Goal: Information Seeking & Learning: Compare options

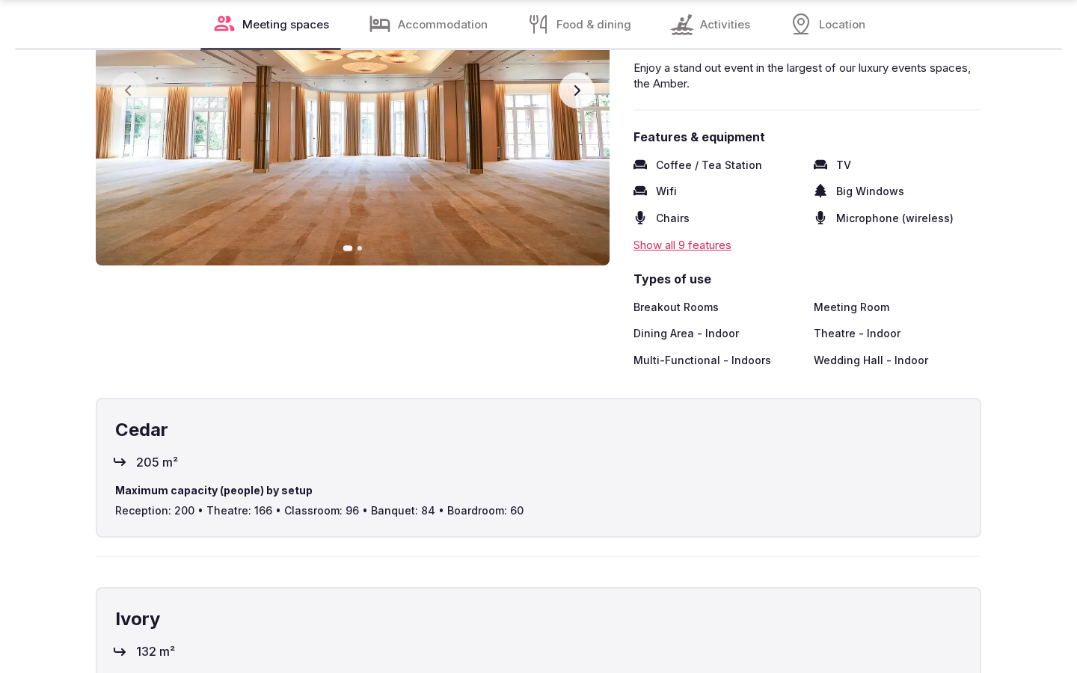
scroll to position [2471, 0]
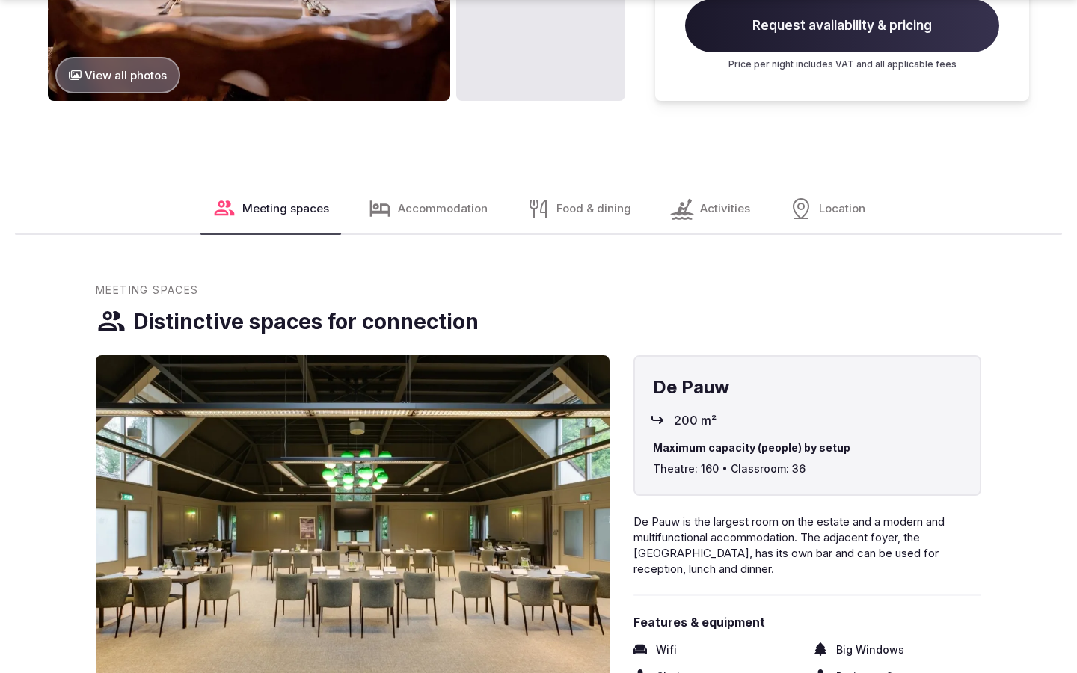
scroll to position [2522, 0]
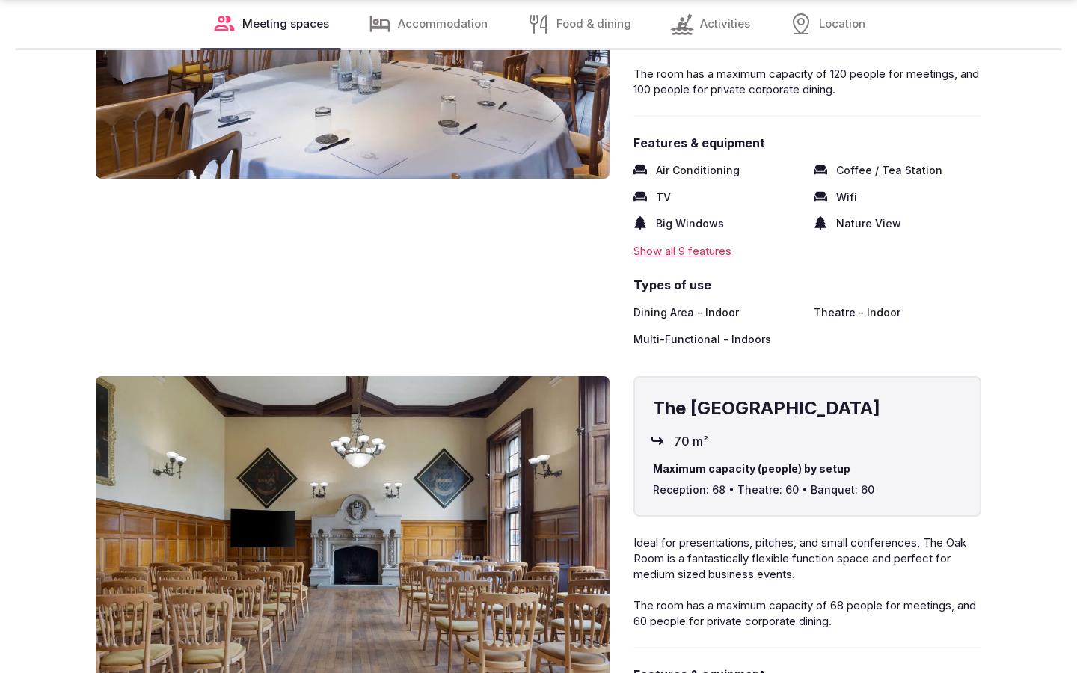
scroll to position [2470, 0]
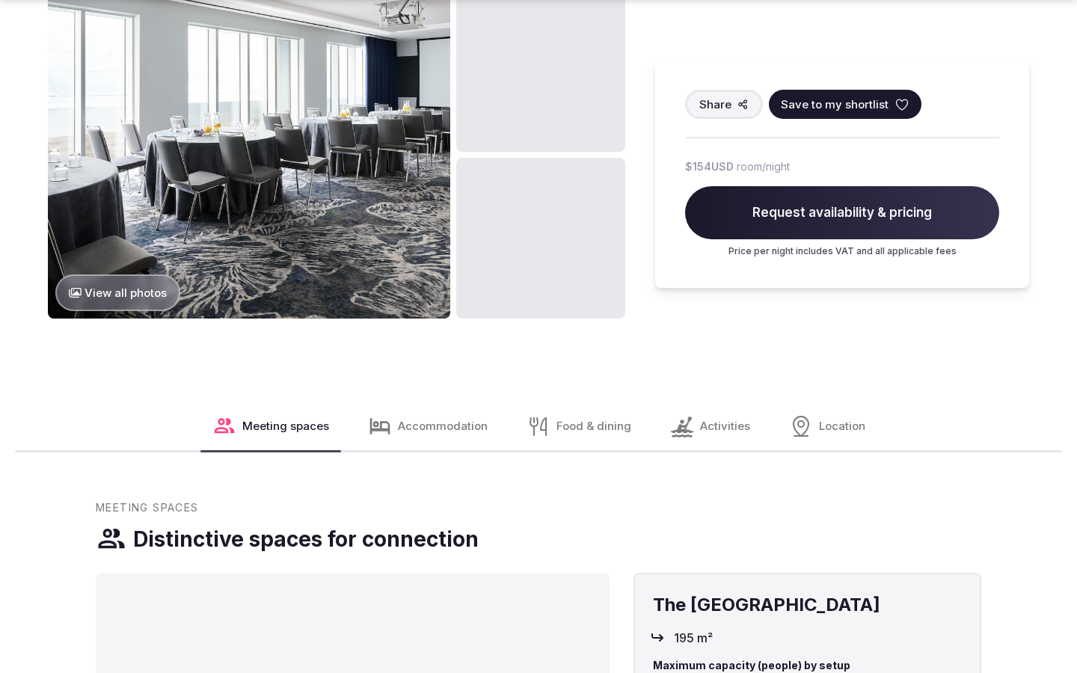
scroll to position [1880, 0]
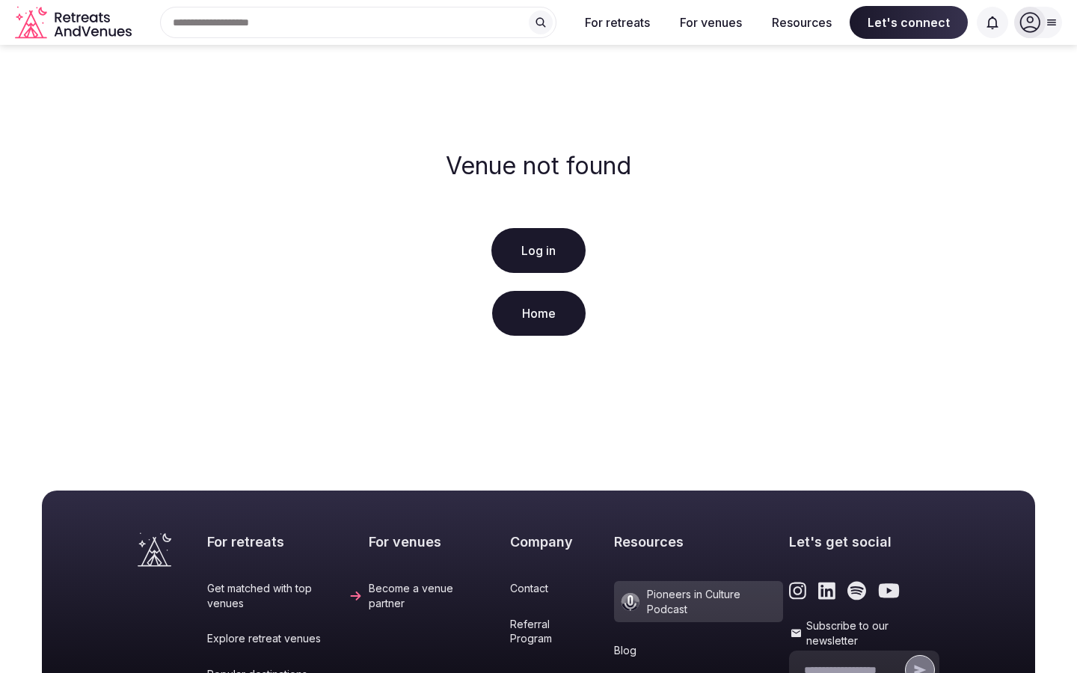
scroll to position [305, 0]
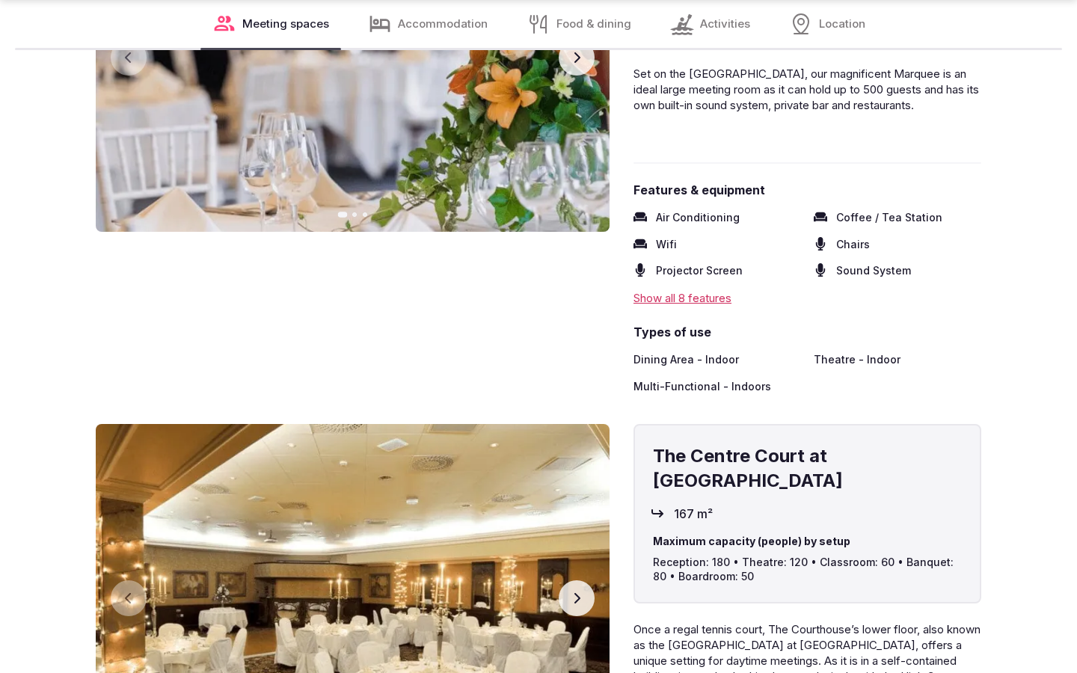
scroll to position [2471, 0]
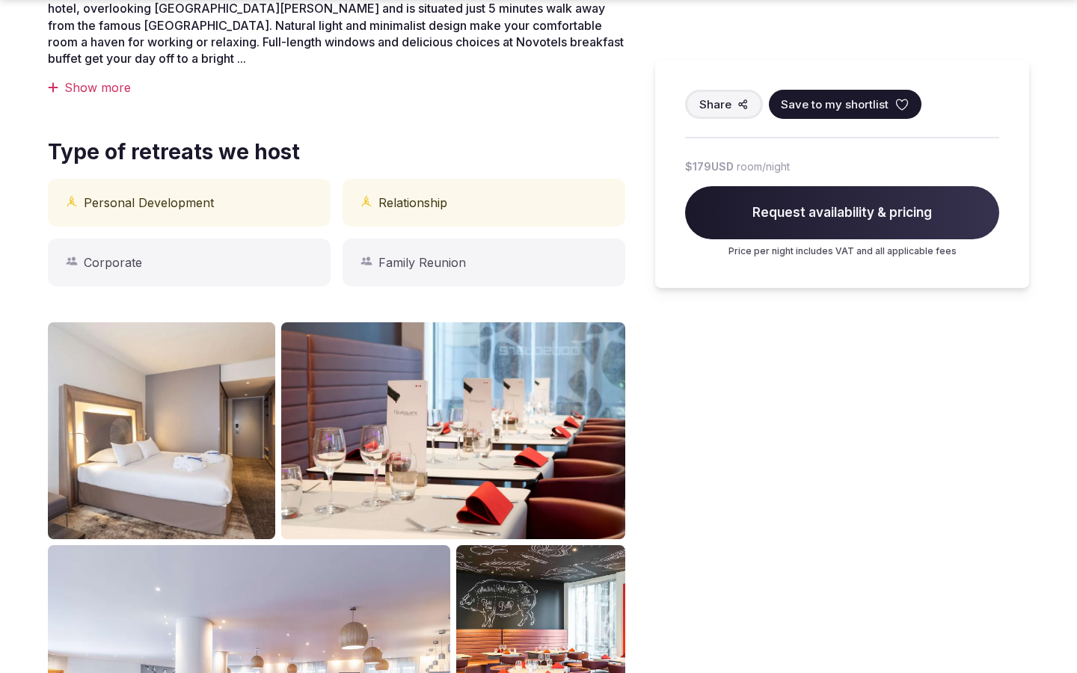
scroll to position [1238, 0]
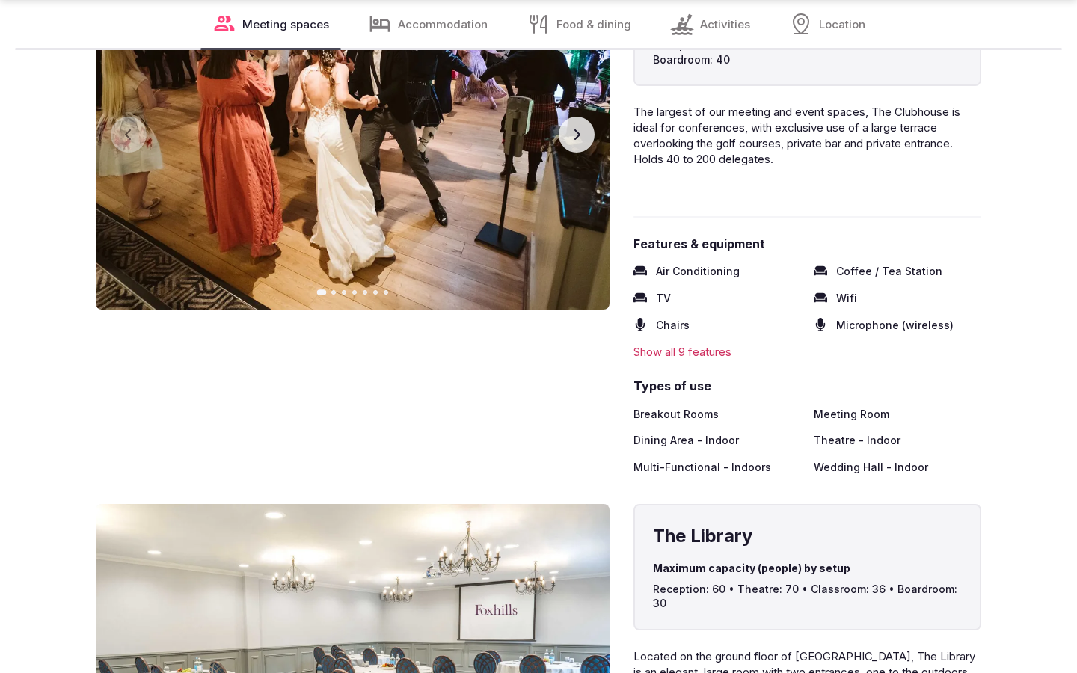
scroll to position [2471, 0]
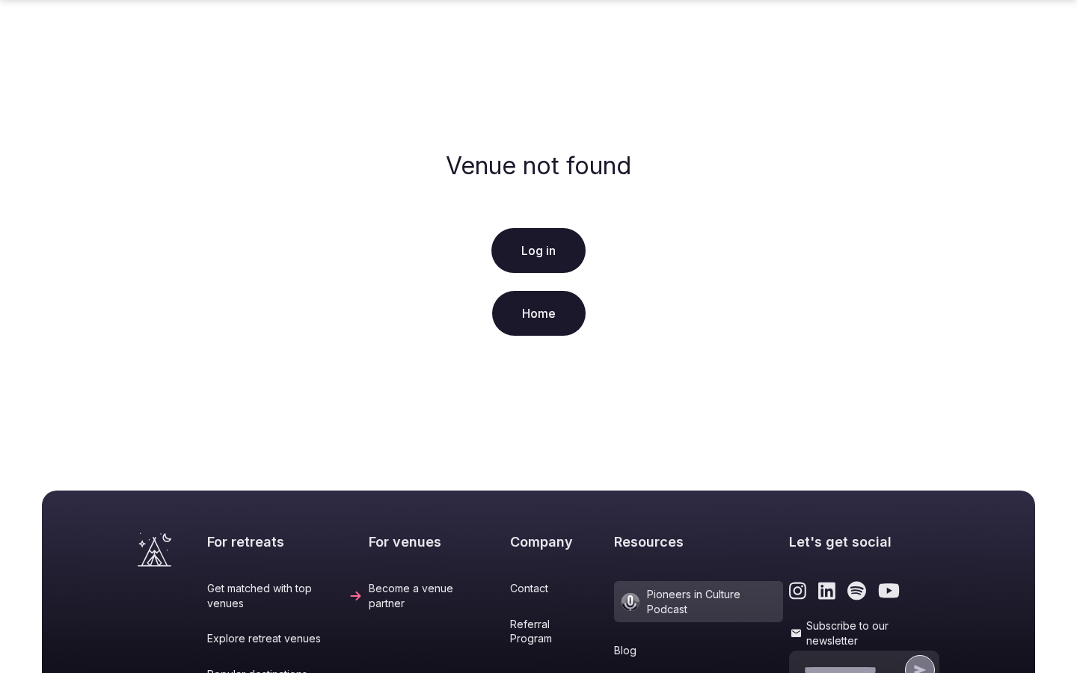
scroll to position [305, 0]
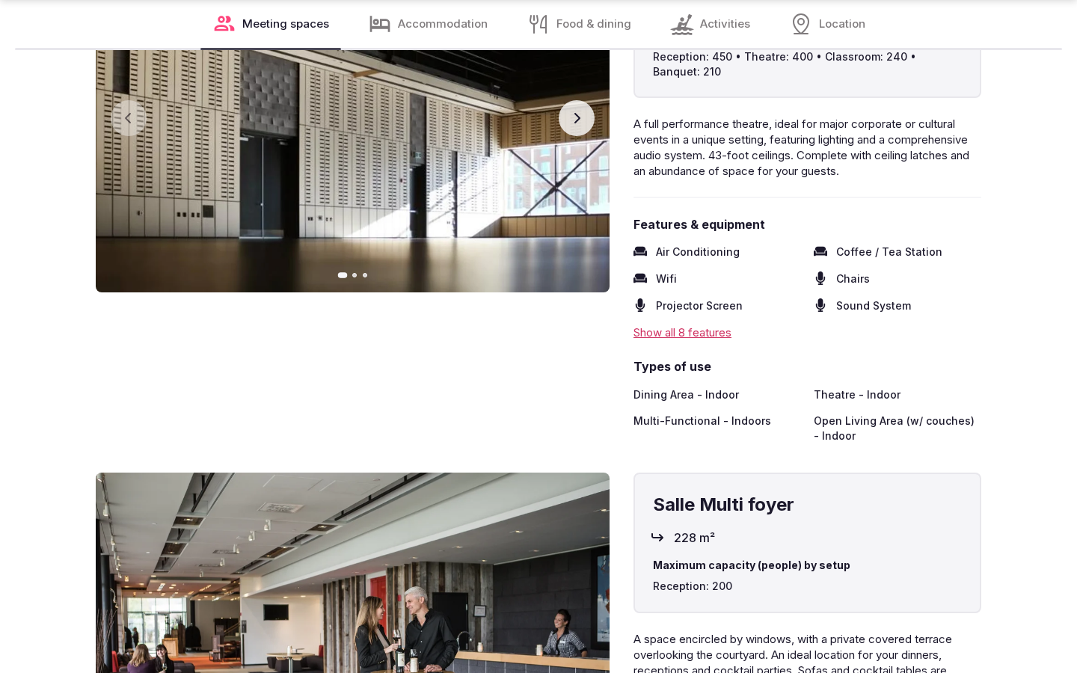
scroll to position [2471, 0]
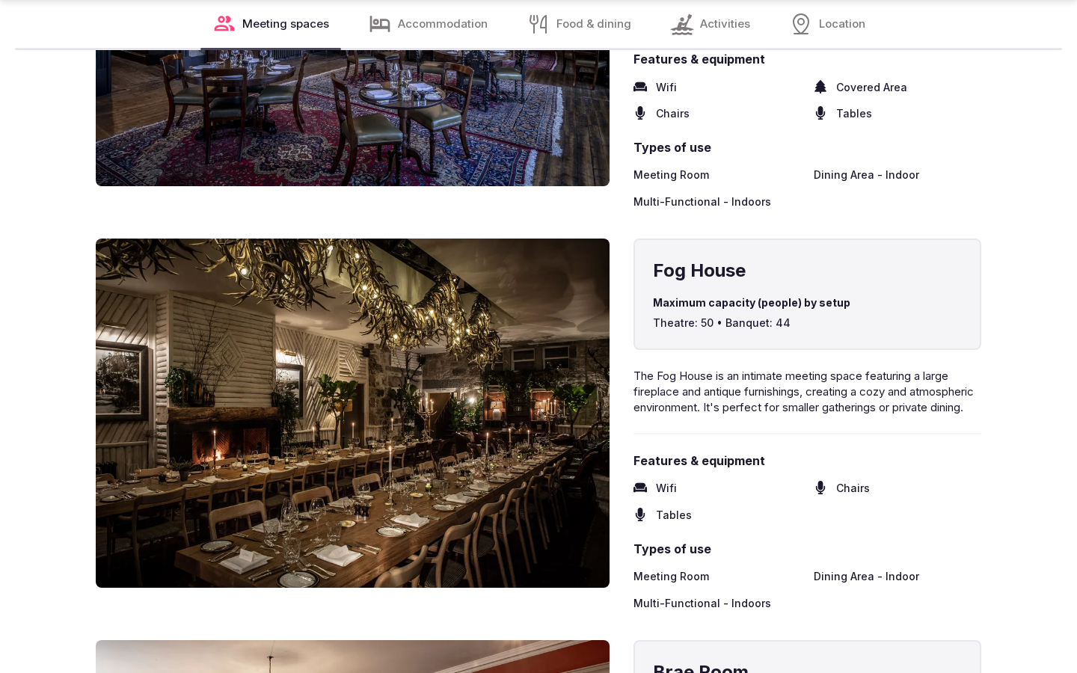
scroll to position [2471, 0]
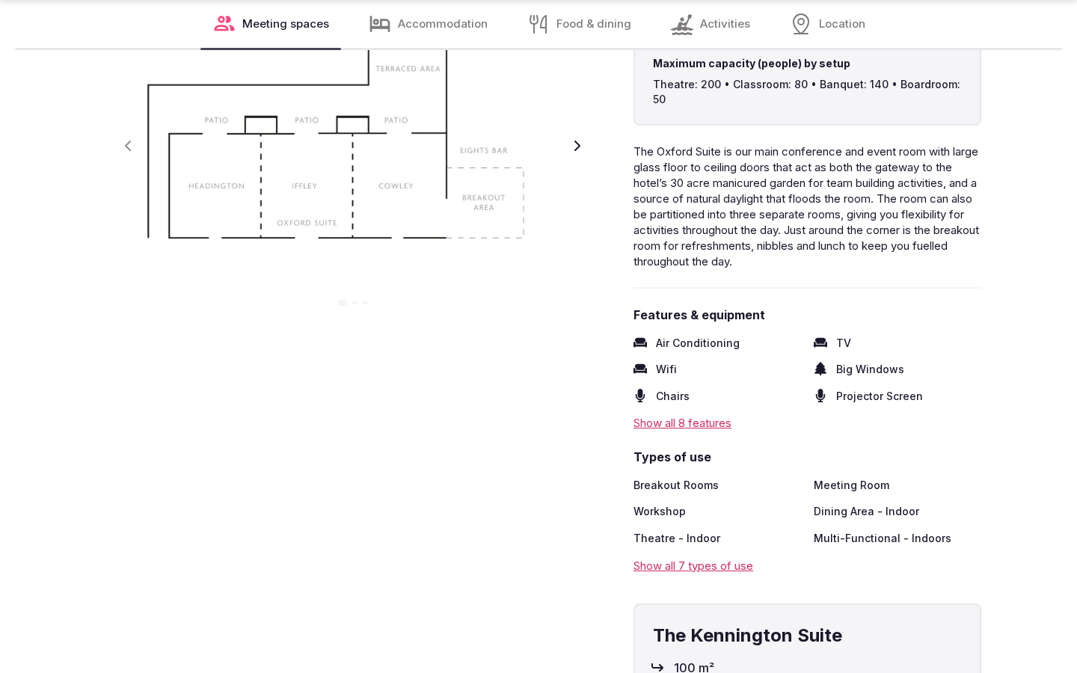
scroll to position [2471, 0]
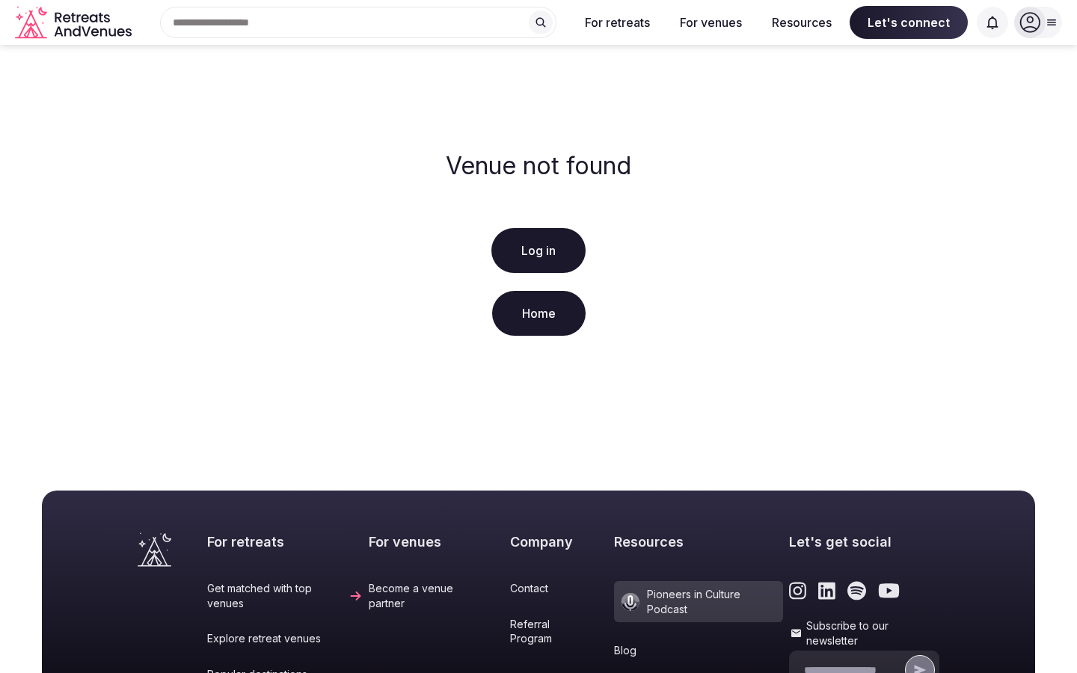
scroll to position [305, 0]
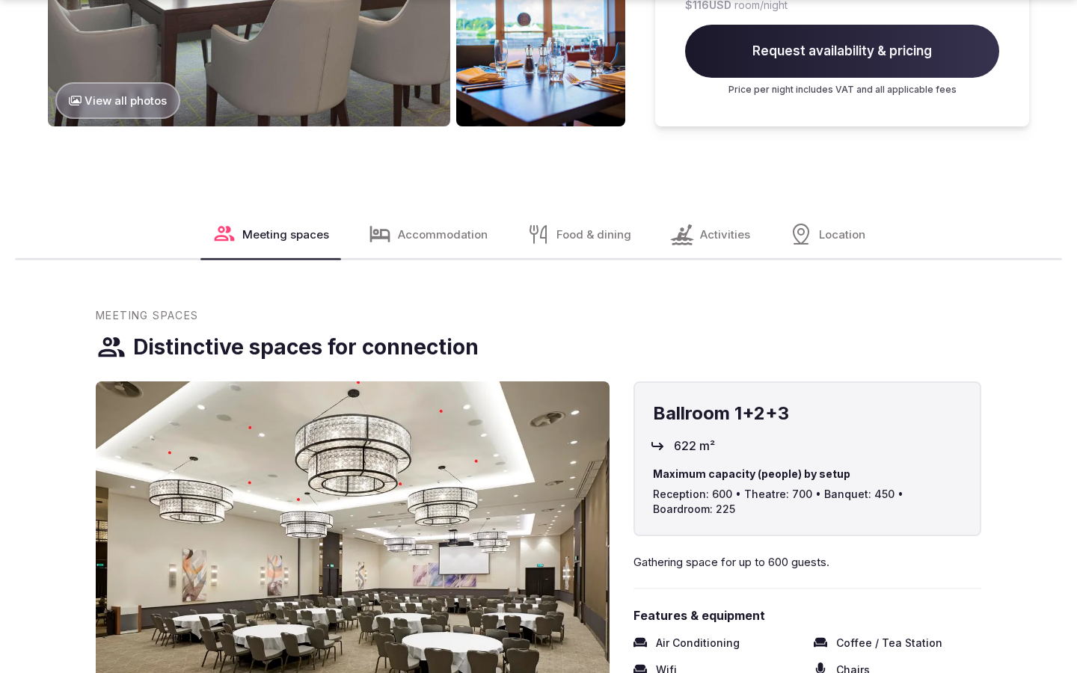
scroll to position [2522, 0]
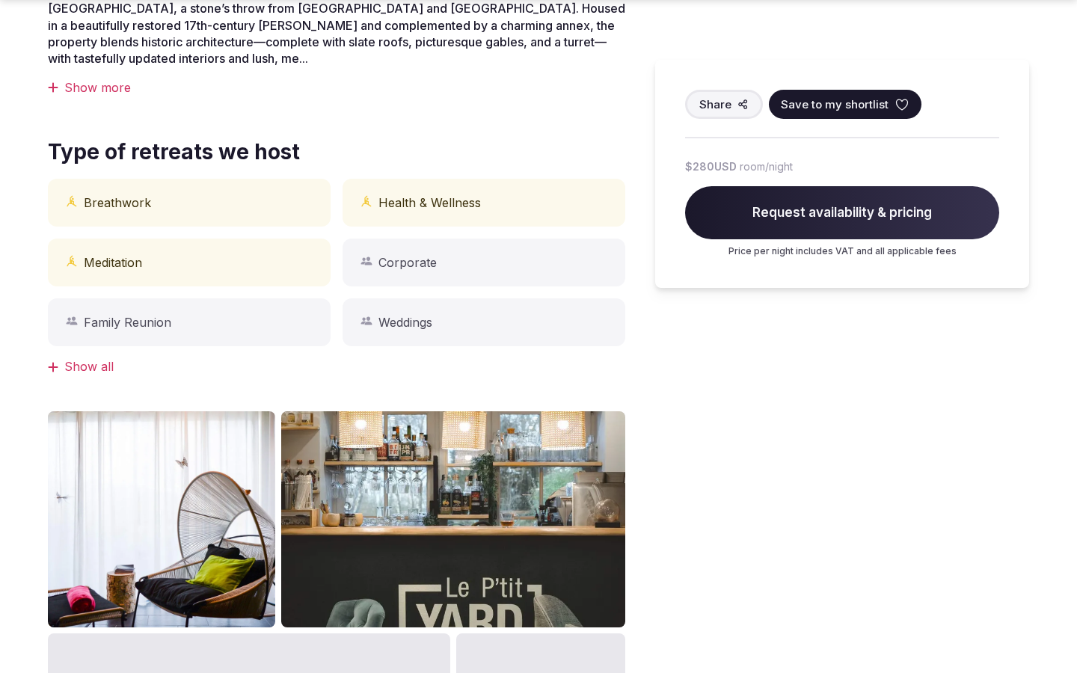
scroll to position [1238, 0]
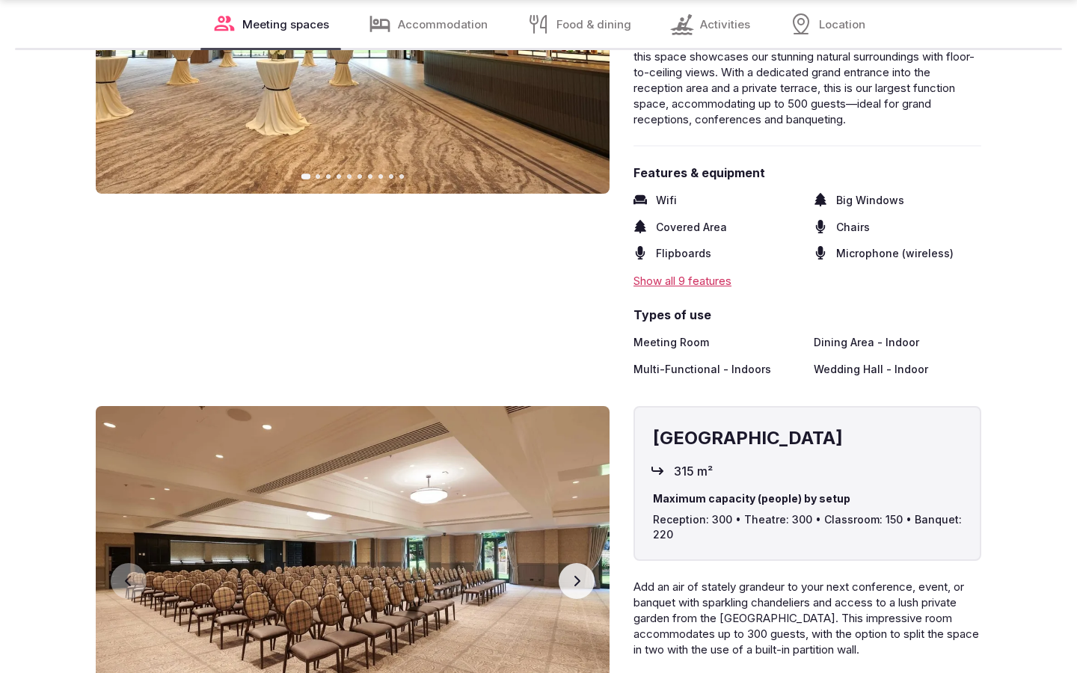
scroll to position [2471, 0]
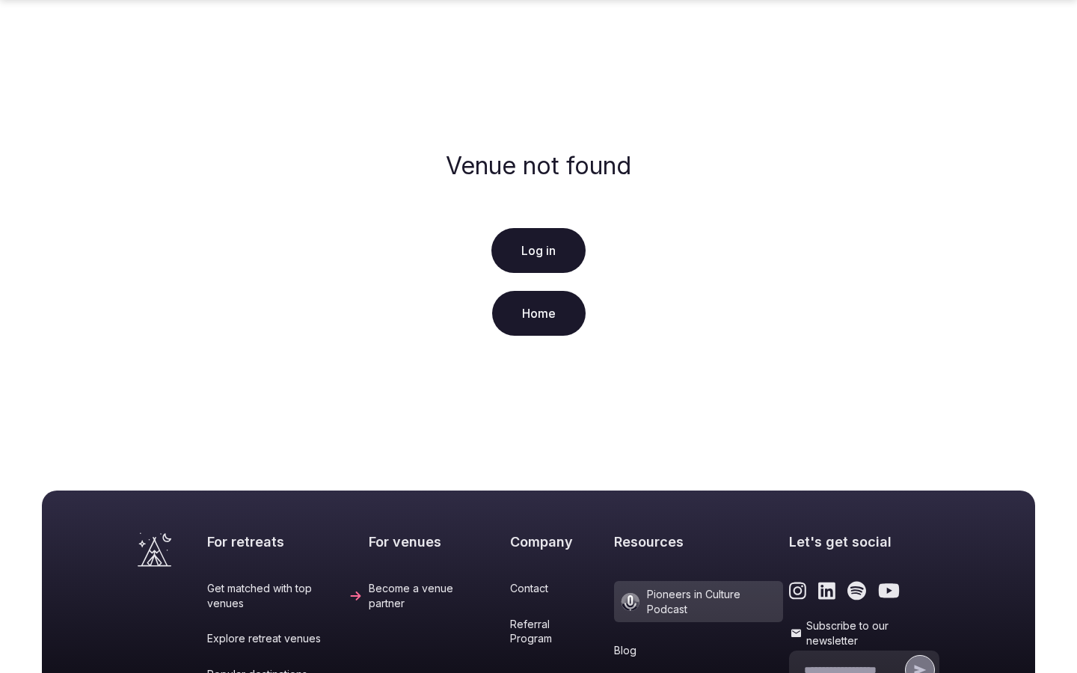
scroll to position [305, 0]
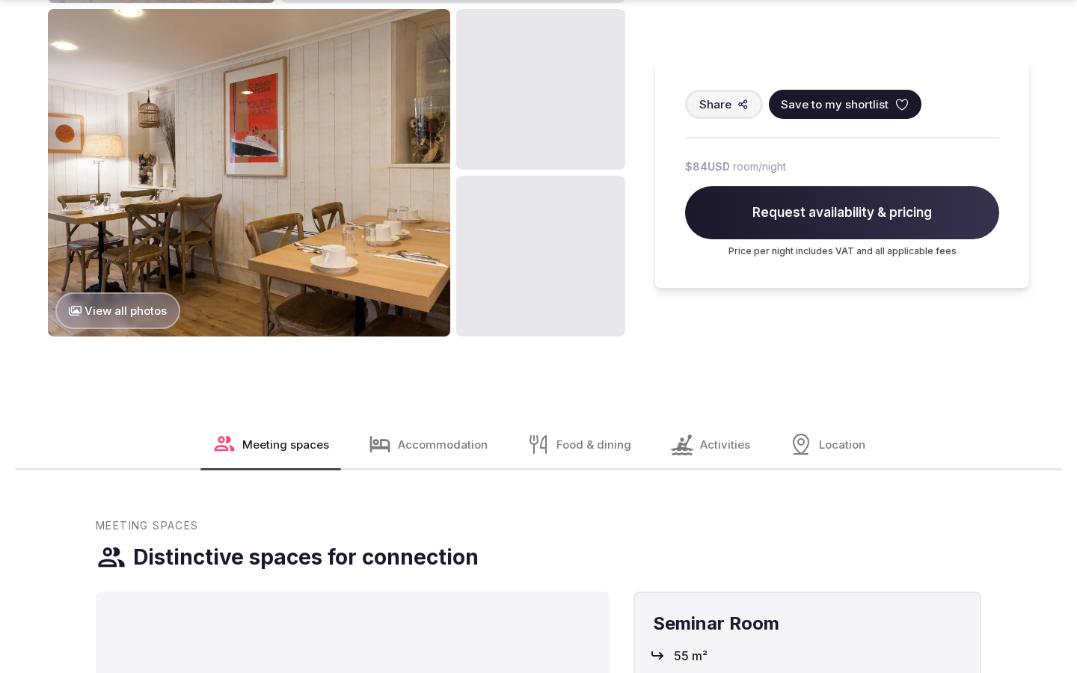
scroll to position [1880, 0]
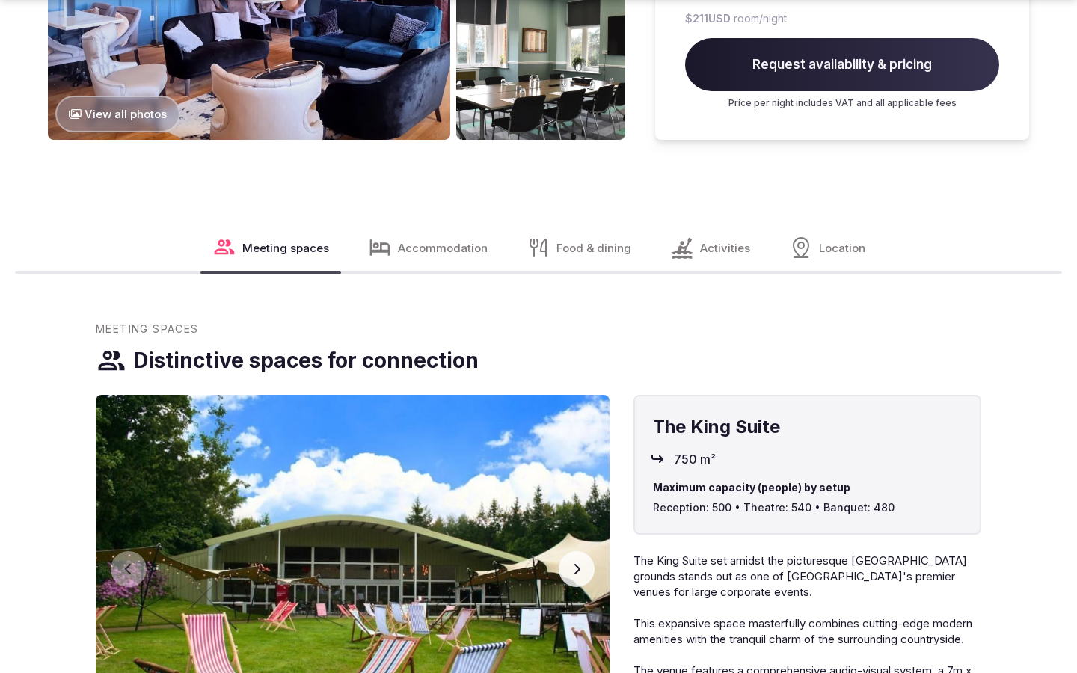
scroll to position [2522, 0]
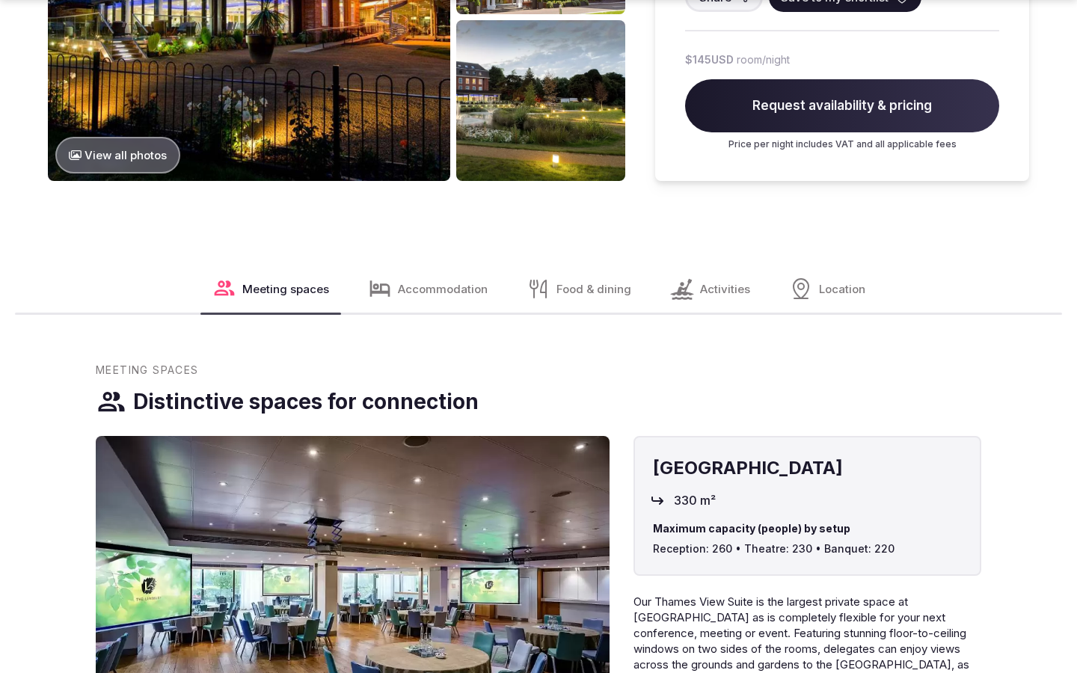
scroll to position [2471, 0]
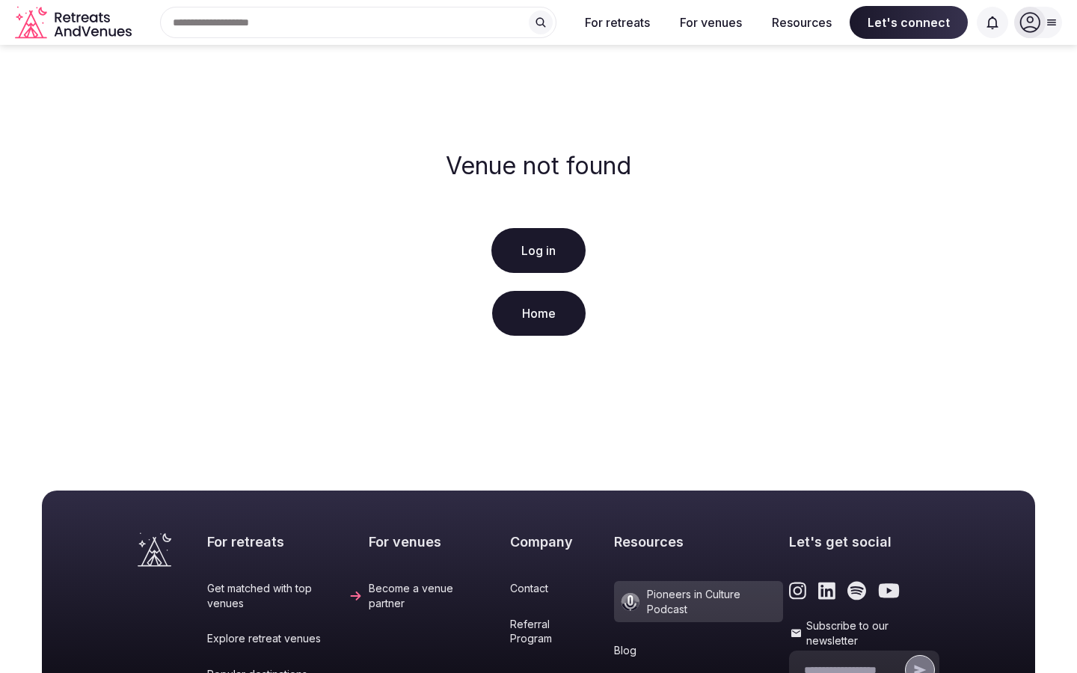
scroll to position [305, 0]
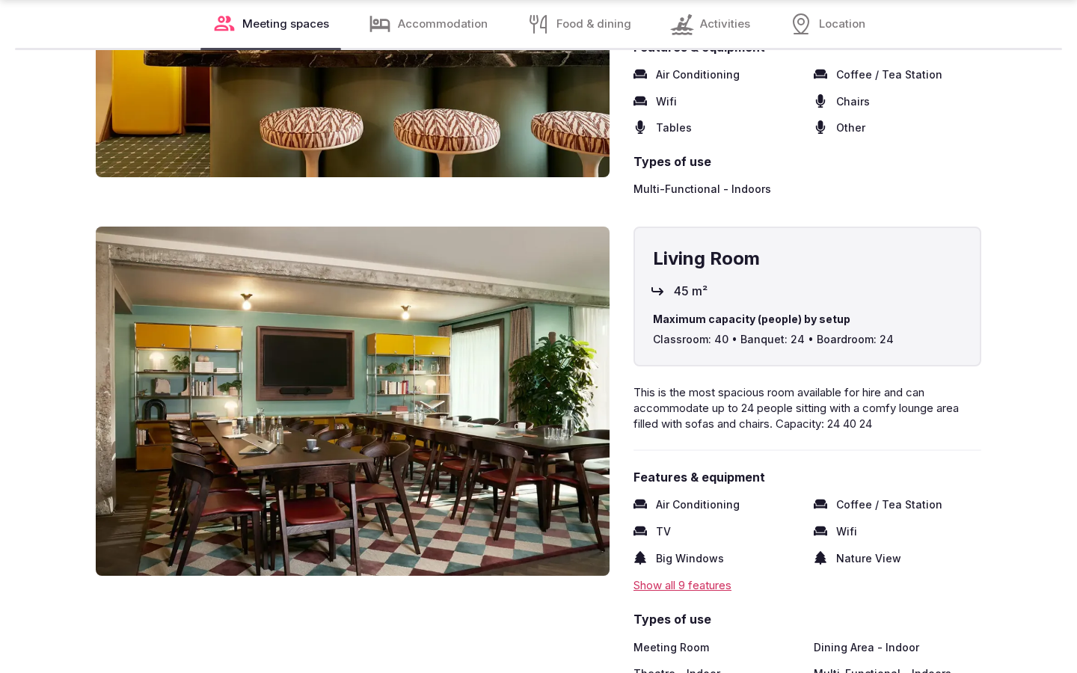
scroll to position [2471, 0]
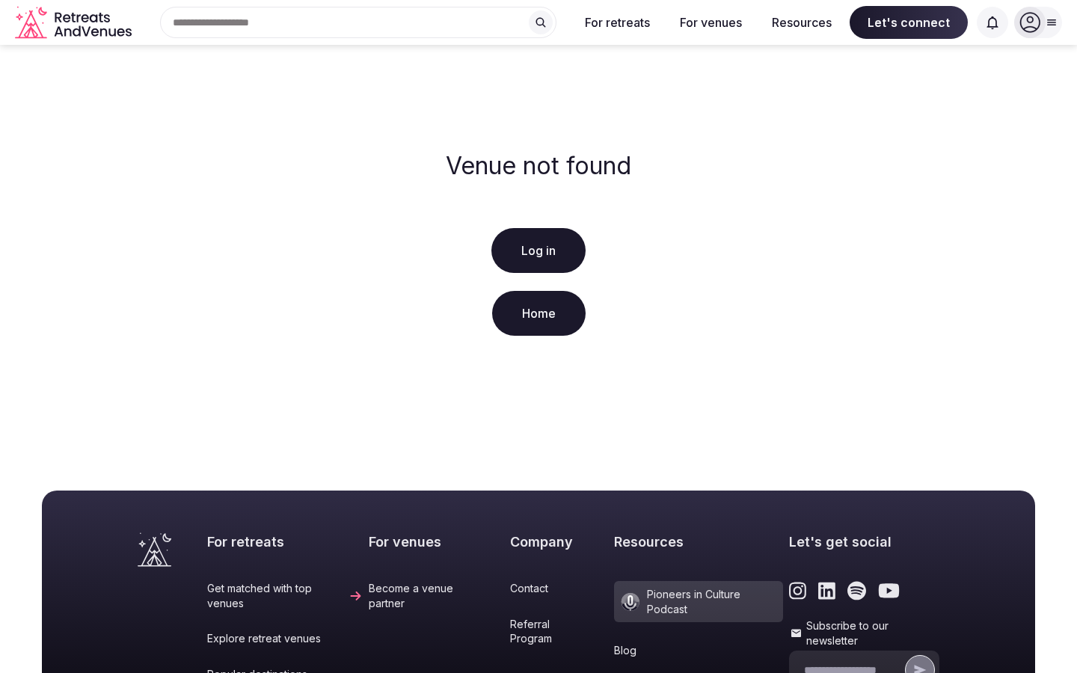
scroll to position [305, 0]
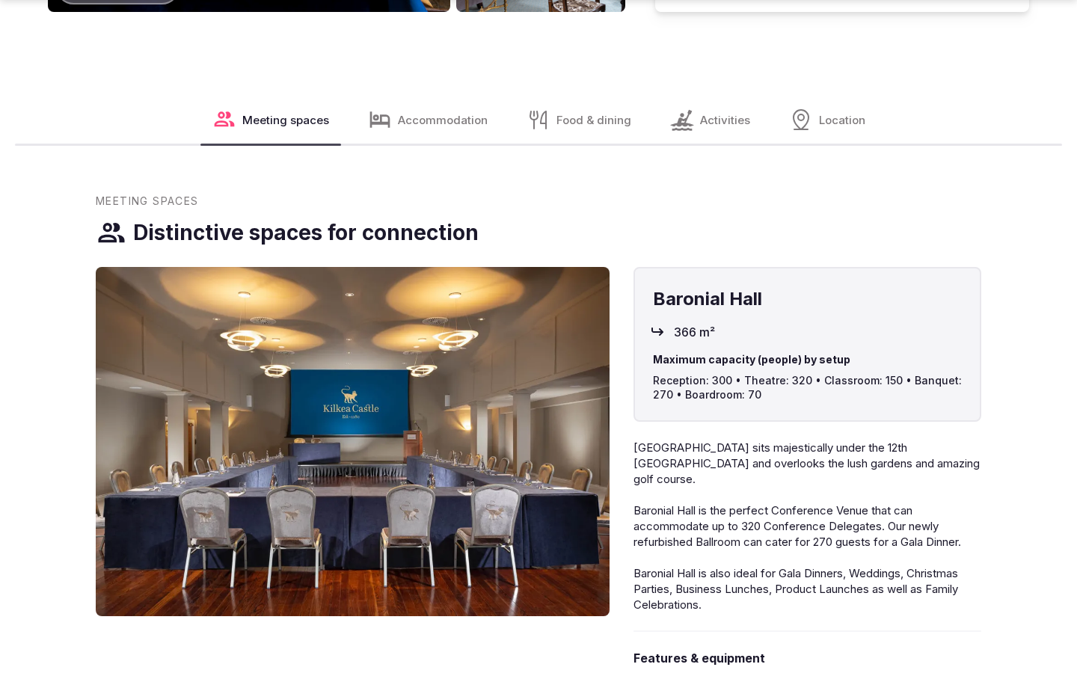
scroll to position [2522, 0]
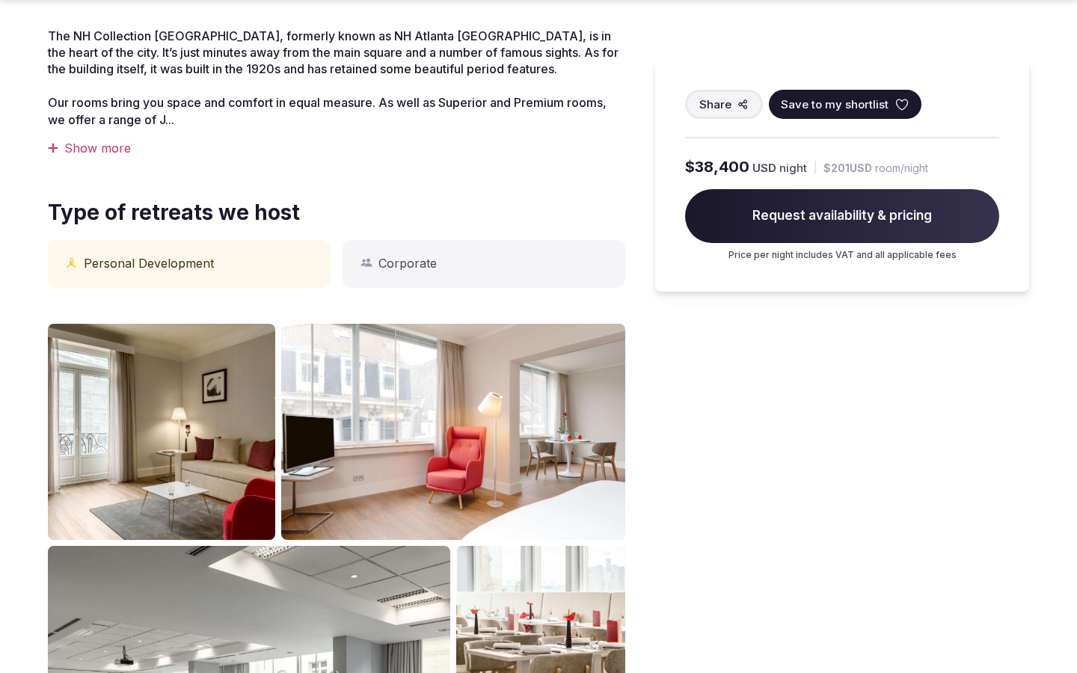
scroll to position [1238, 0]
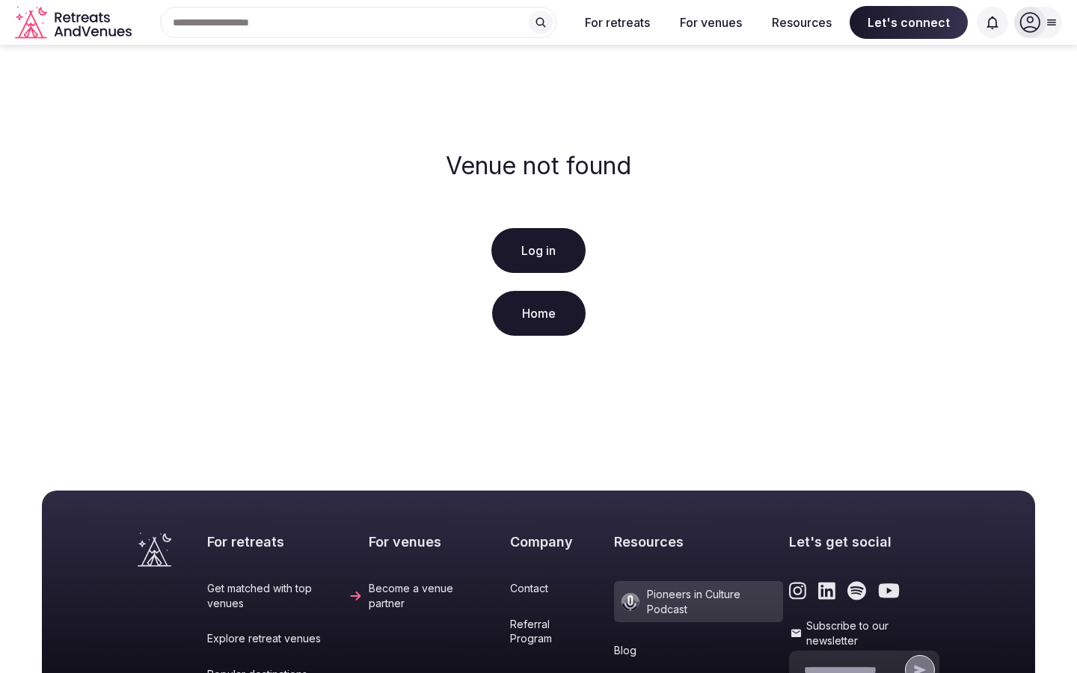
scroll to position [305, 0]
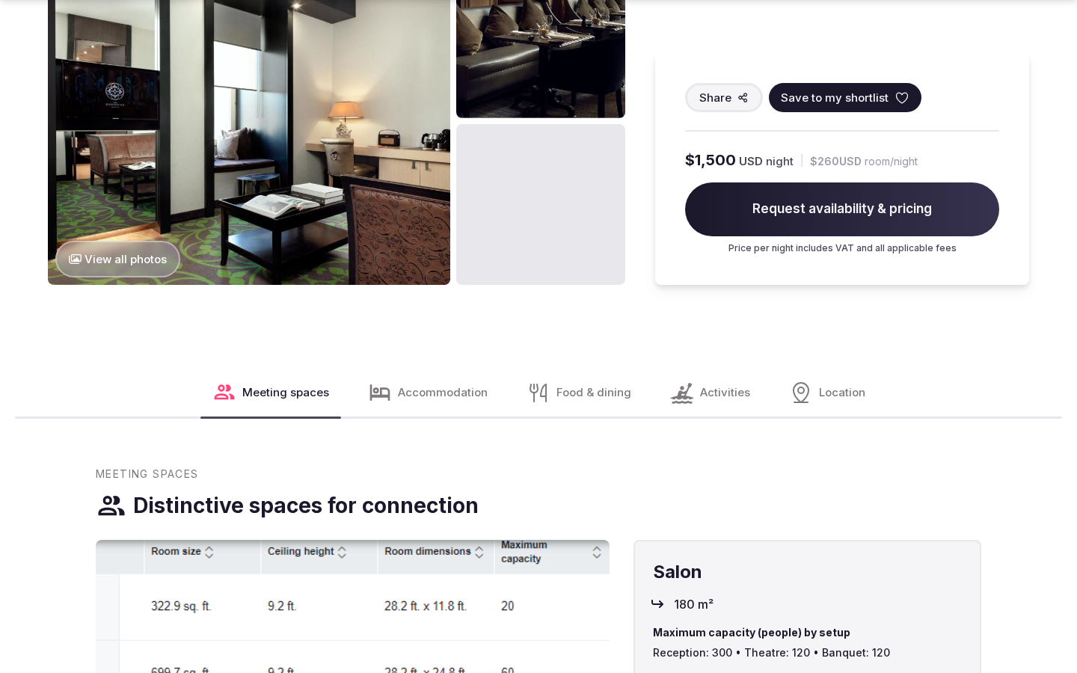
scroll to position [1880, 0]
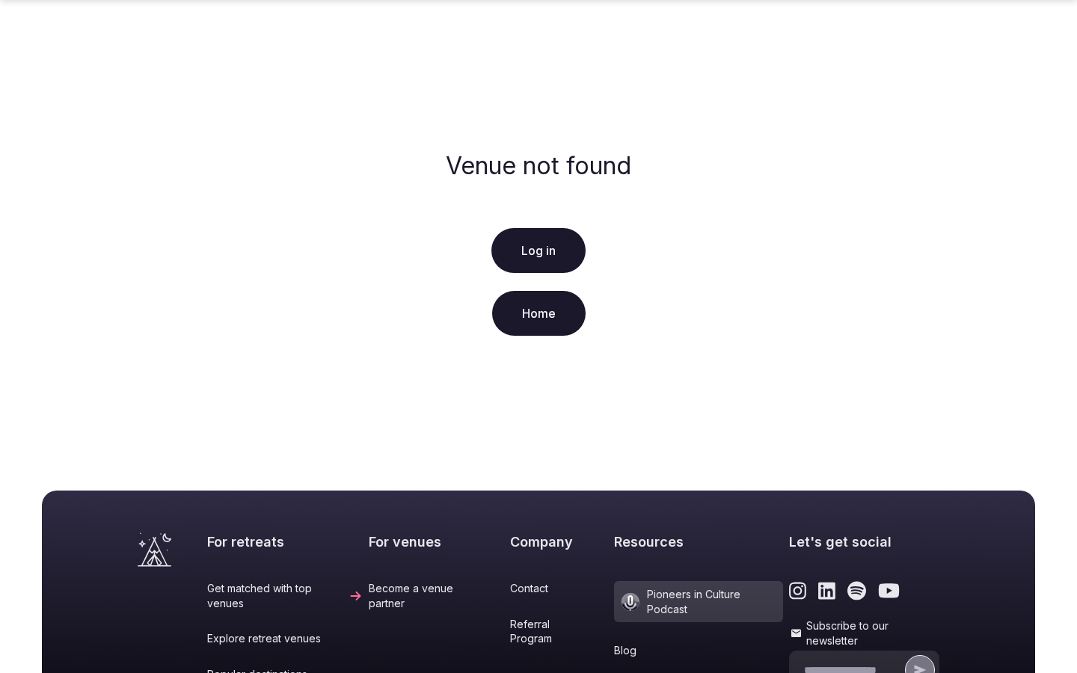
scroll to position [305, 0]
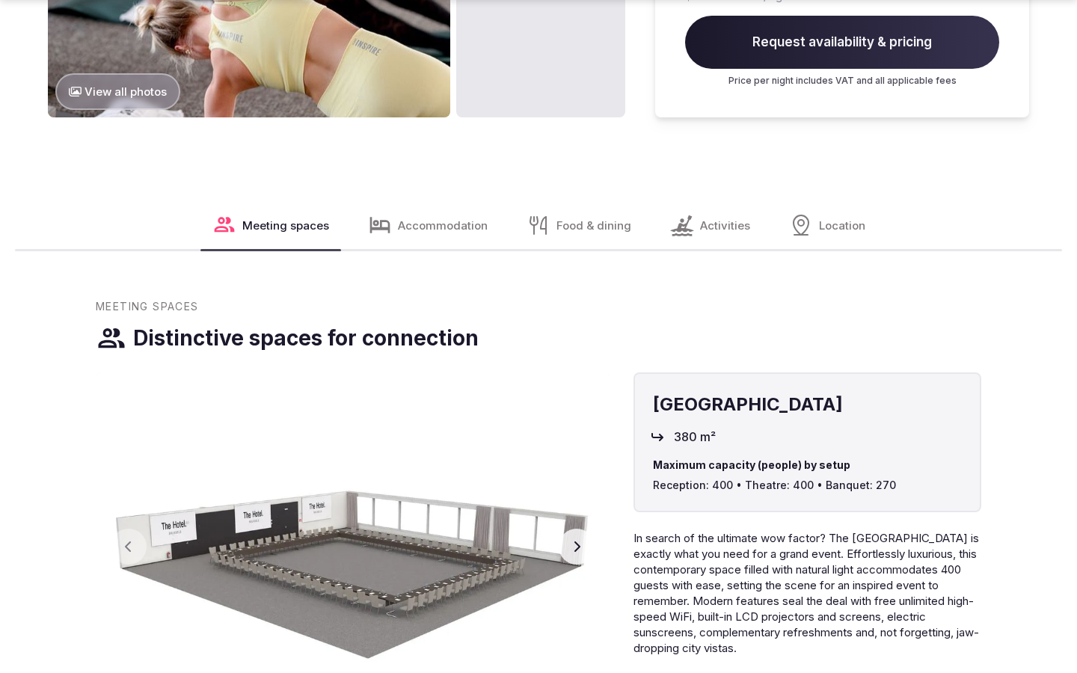
scroll to position [2522, 0]
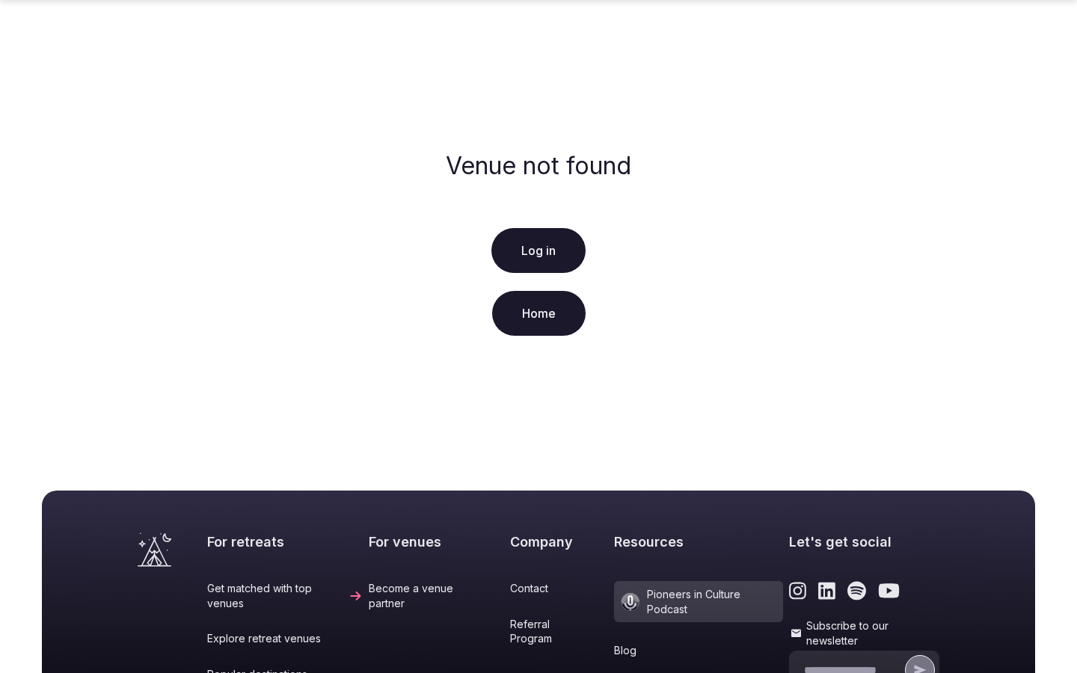
scroll to position [305, 0]
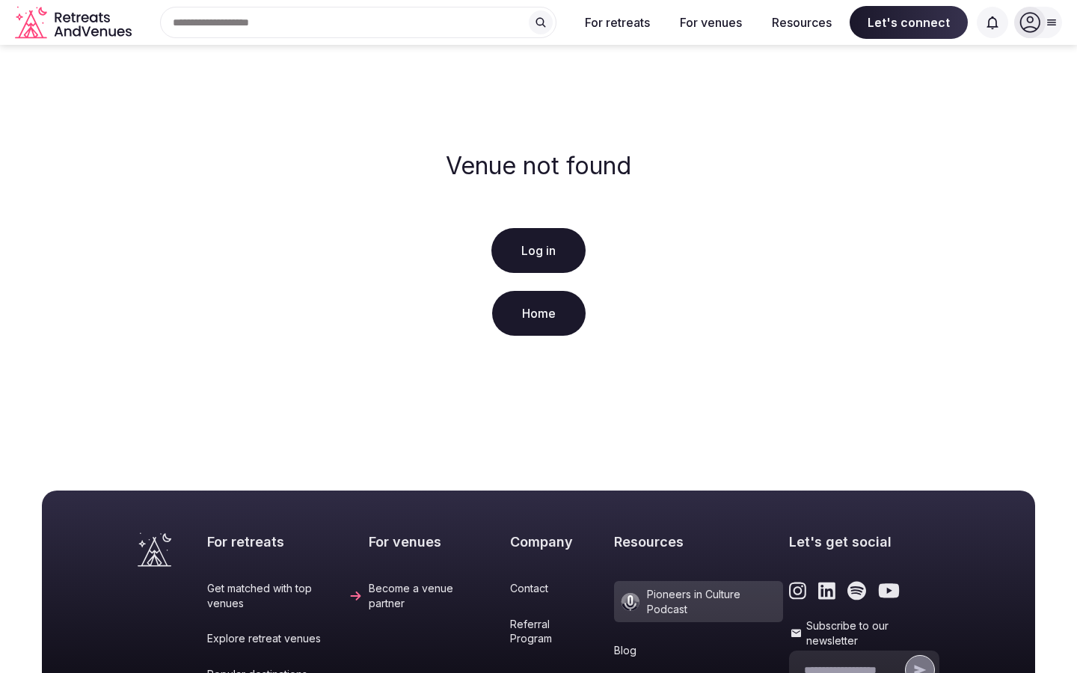
scroll to position [305, 0]
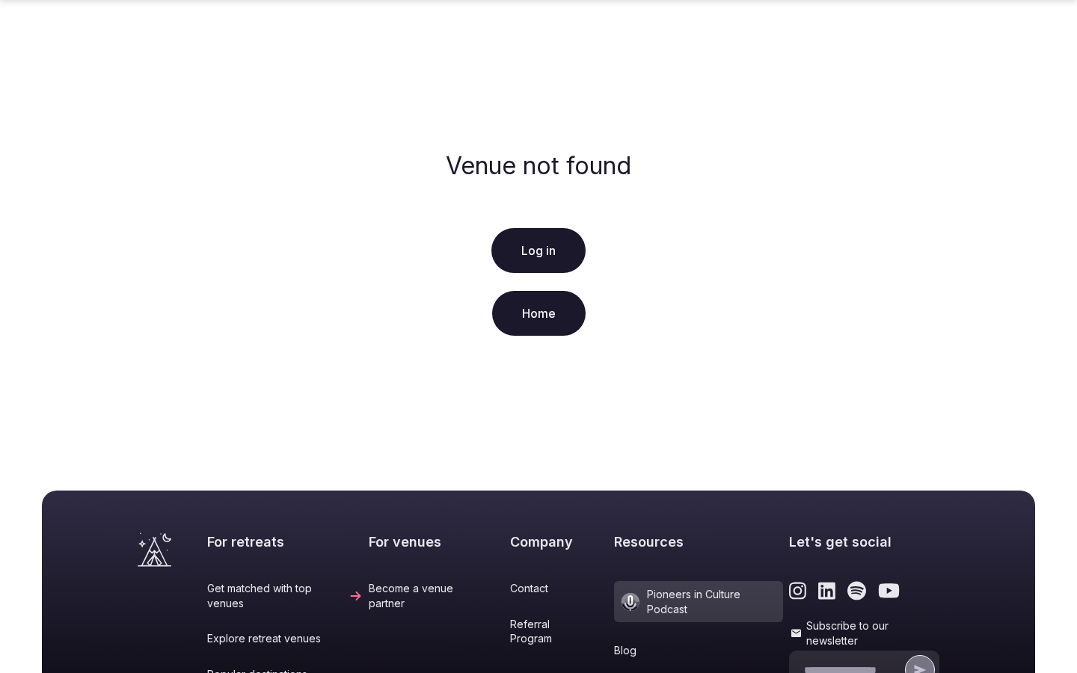
scroll to position [305, 0]
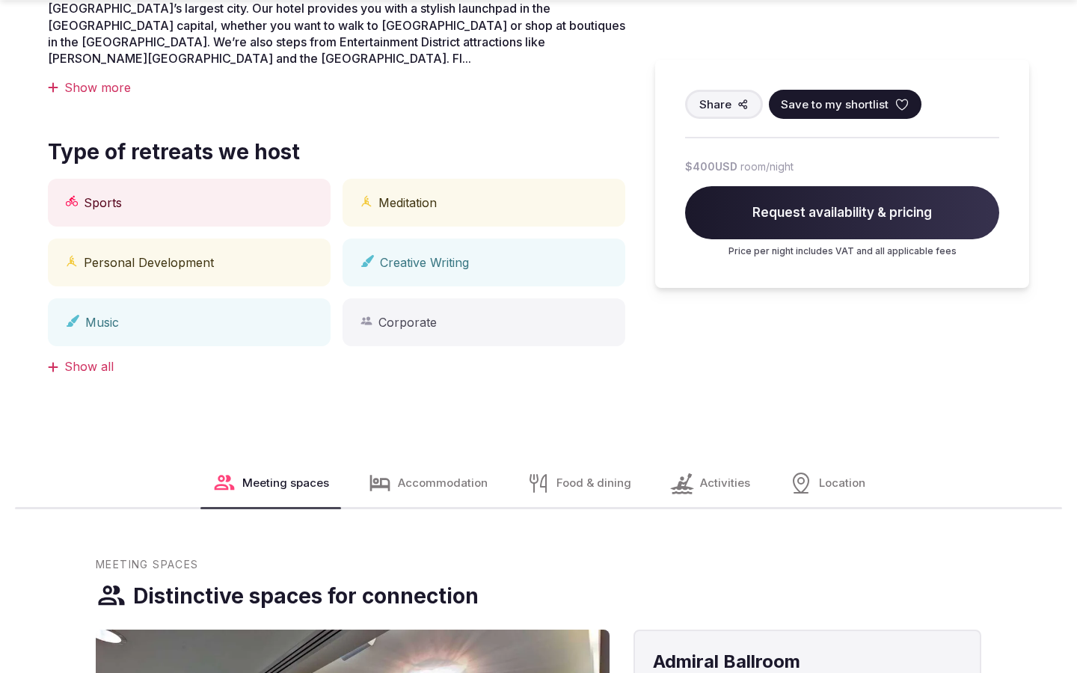
scroll to position [1238, 0]
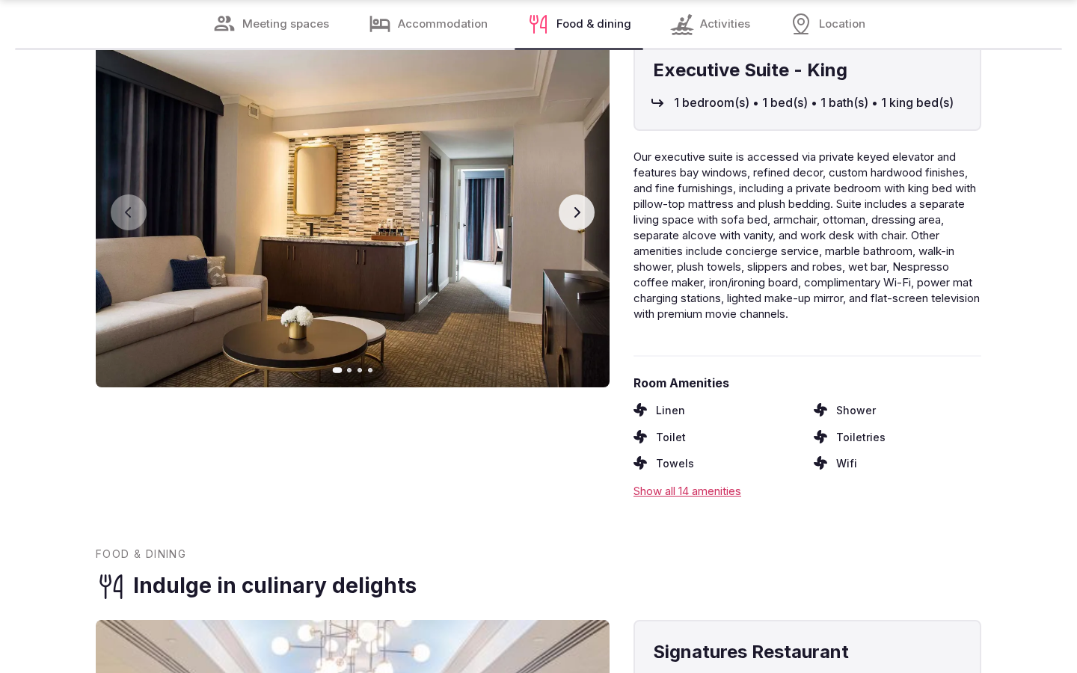
scroll to position [2421, 0]
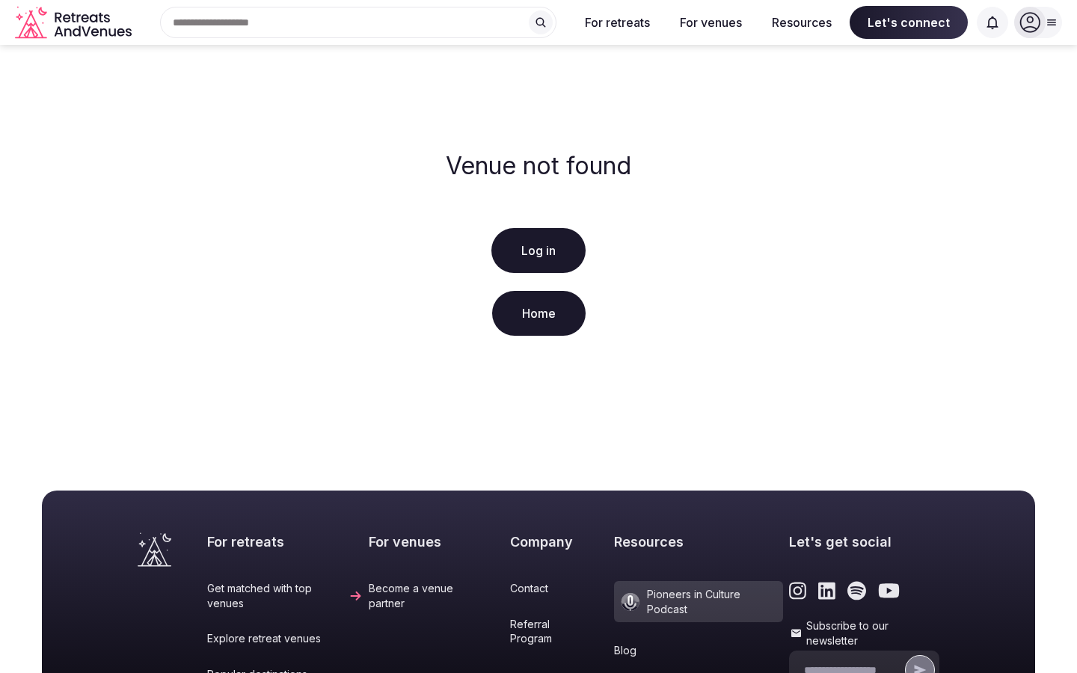
scroll to position [305, 0]
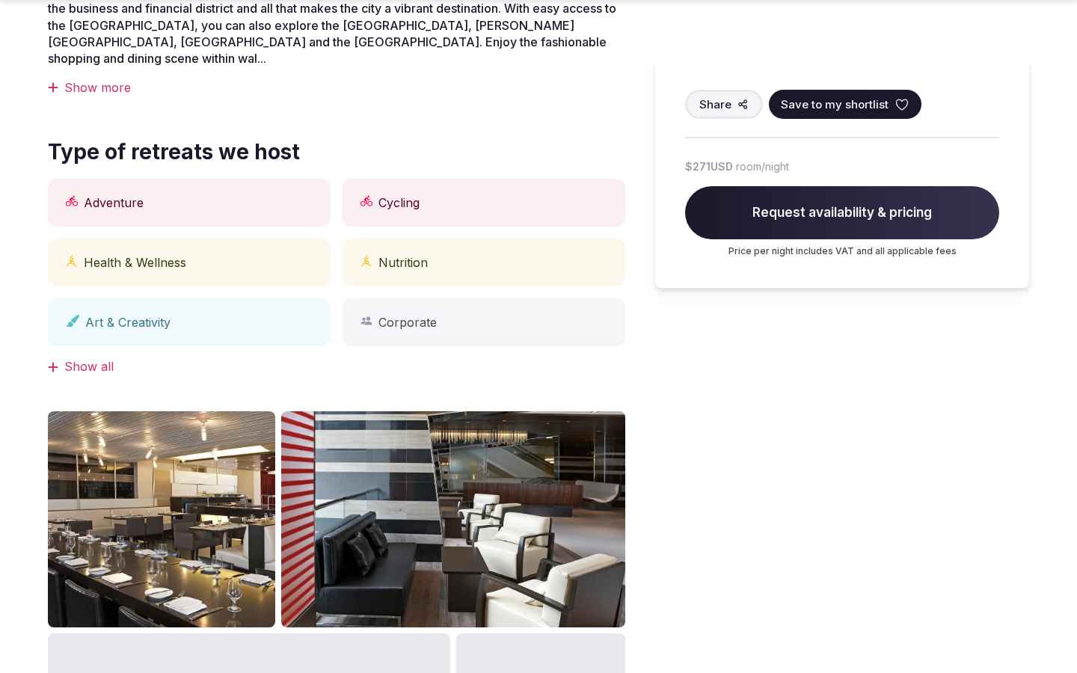
scroll to position [1238, 0]
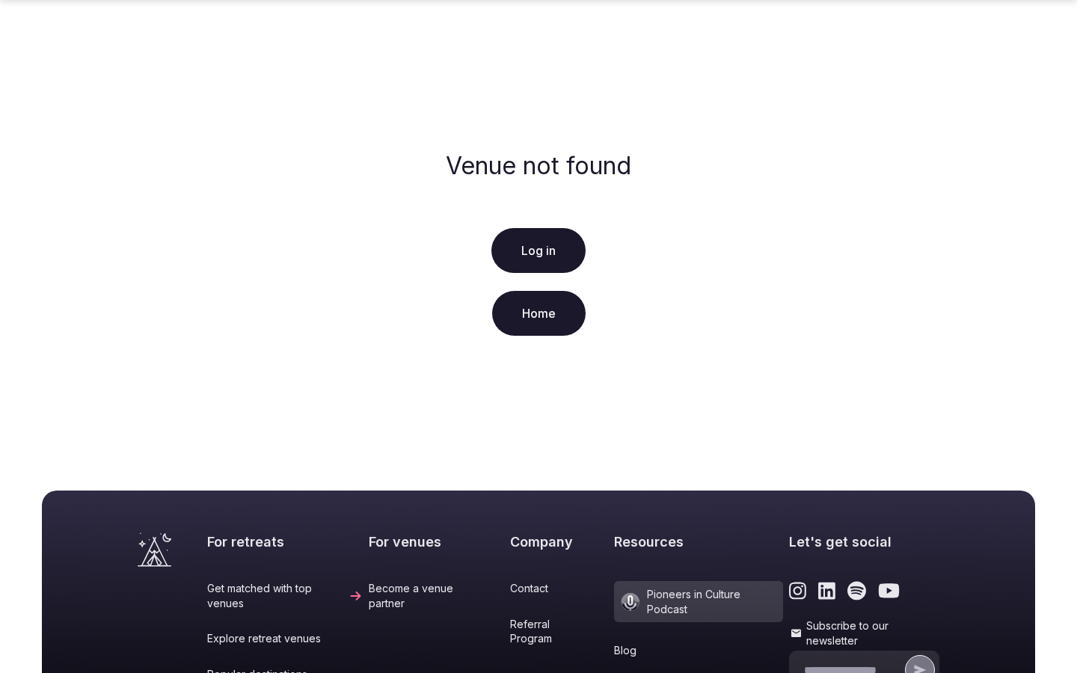
scroll to position [305, 0]
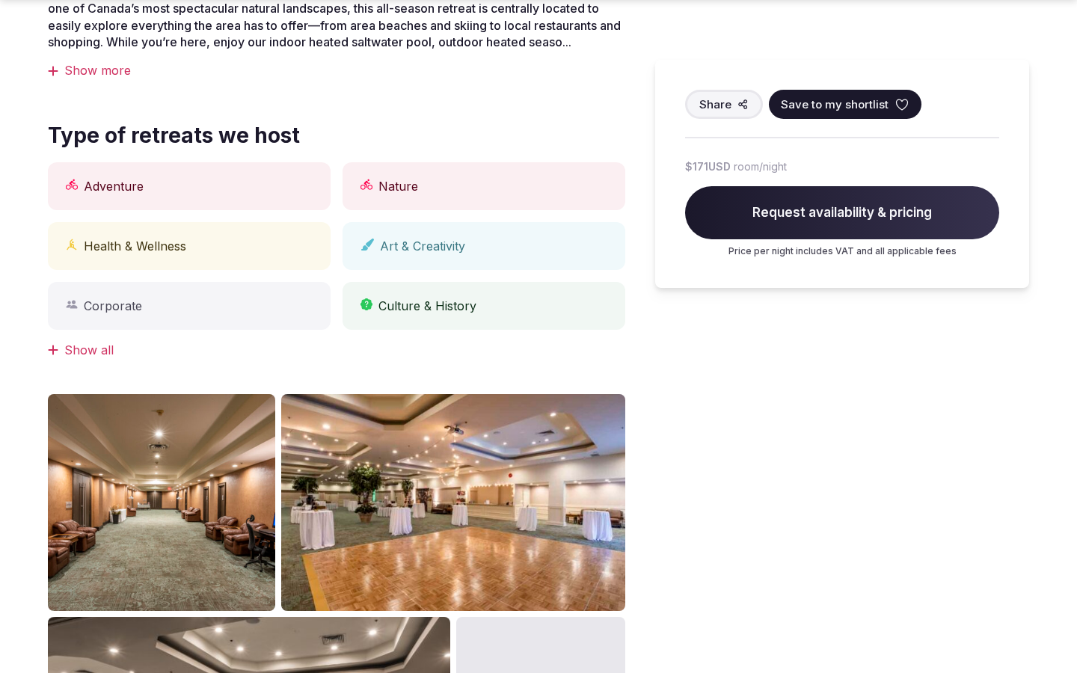
scroll to position [1238, 0]
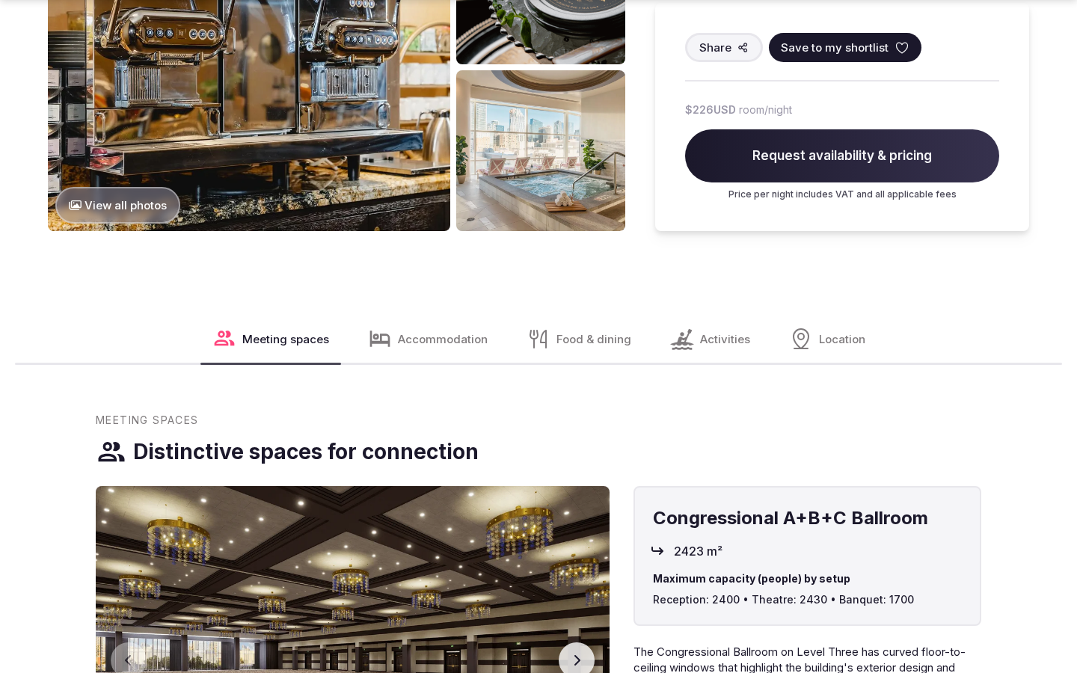
scroll to position [1880, 0]
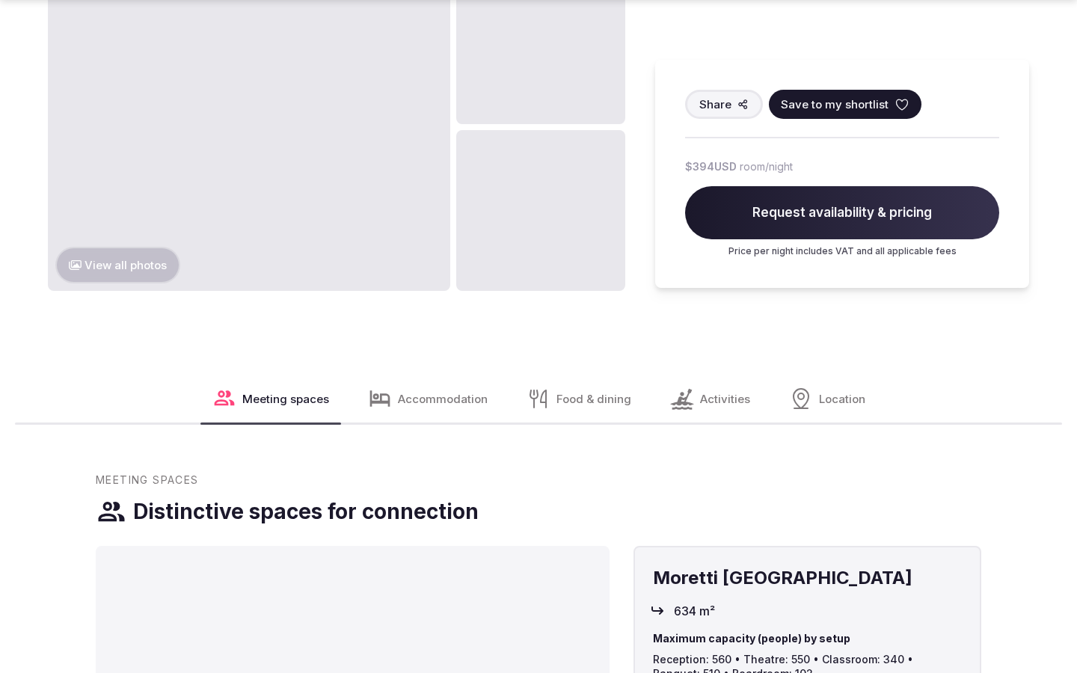
scroll to position [1880, 0]
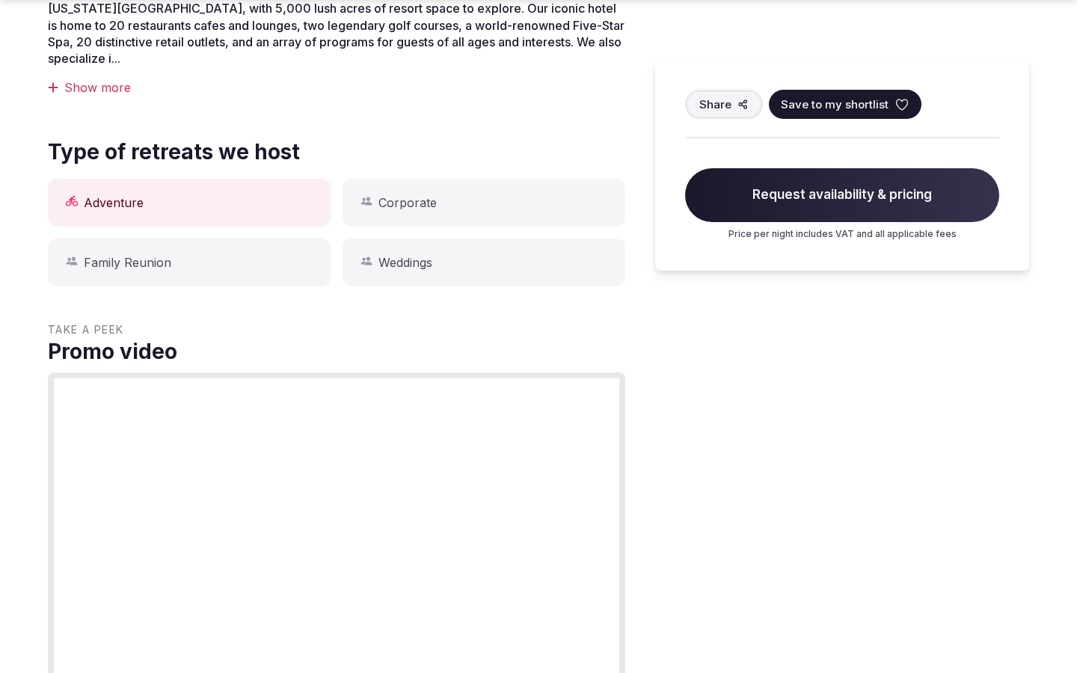
scroll to position [1238, 0]
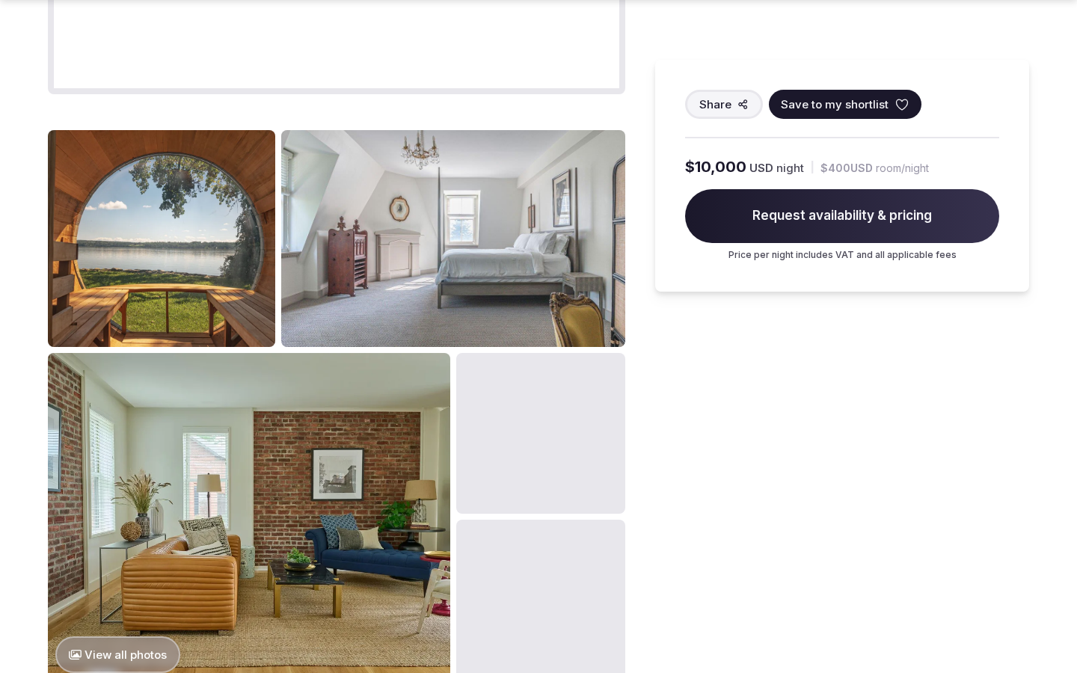
scroll to position [1864, 0]
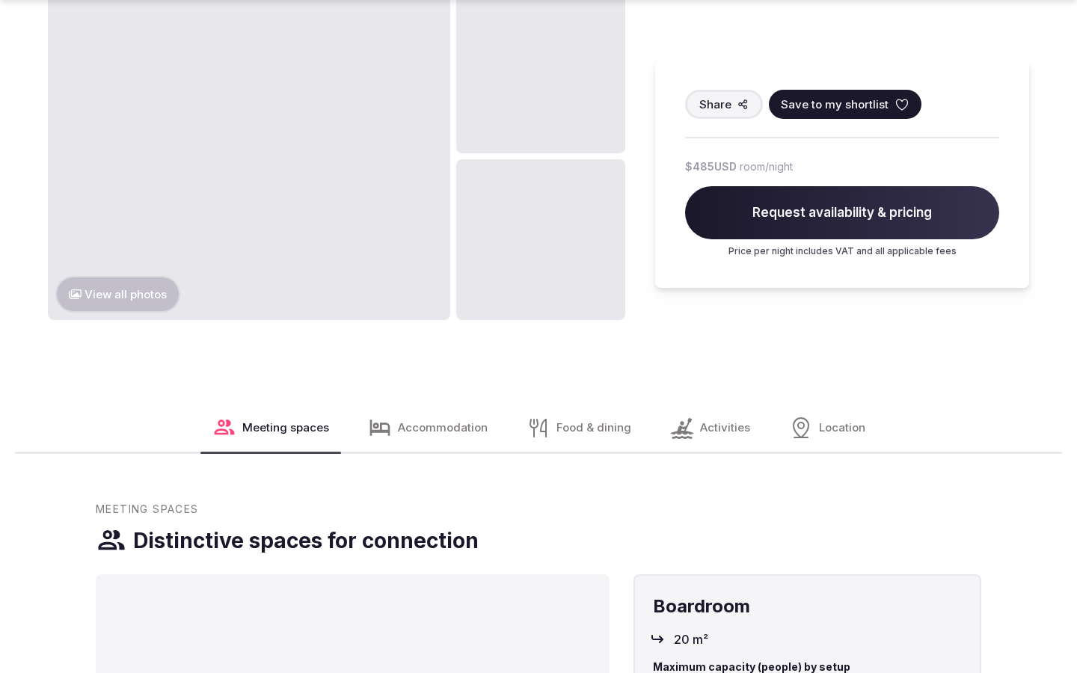
scroll to position [1880, 0]
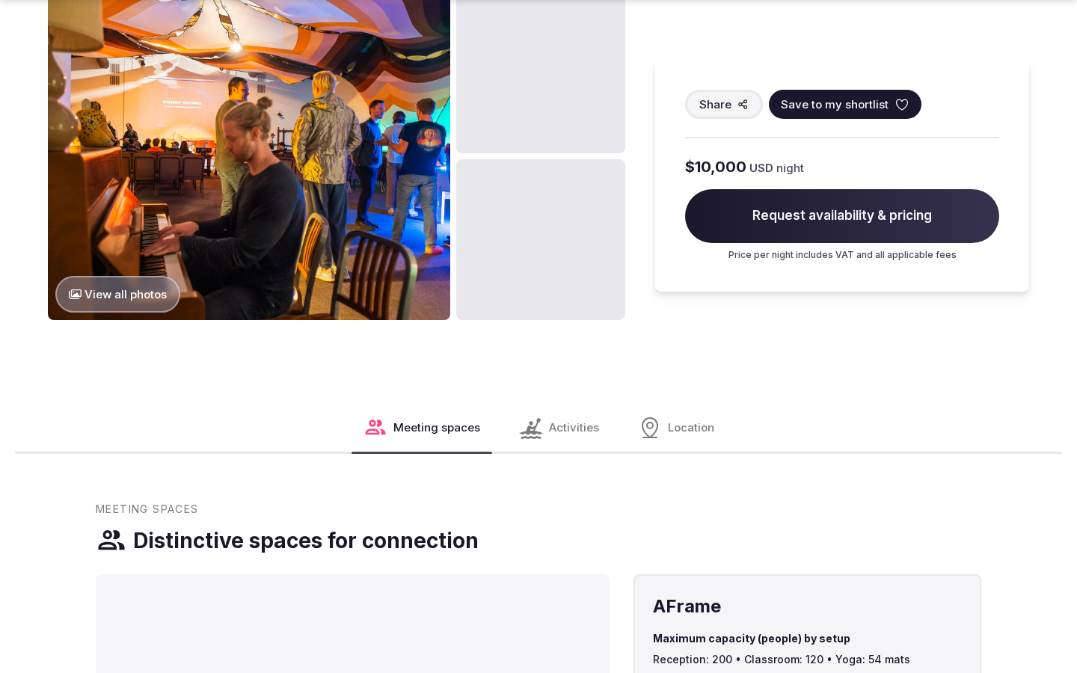
scroll to position [1880, 0]
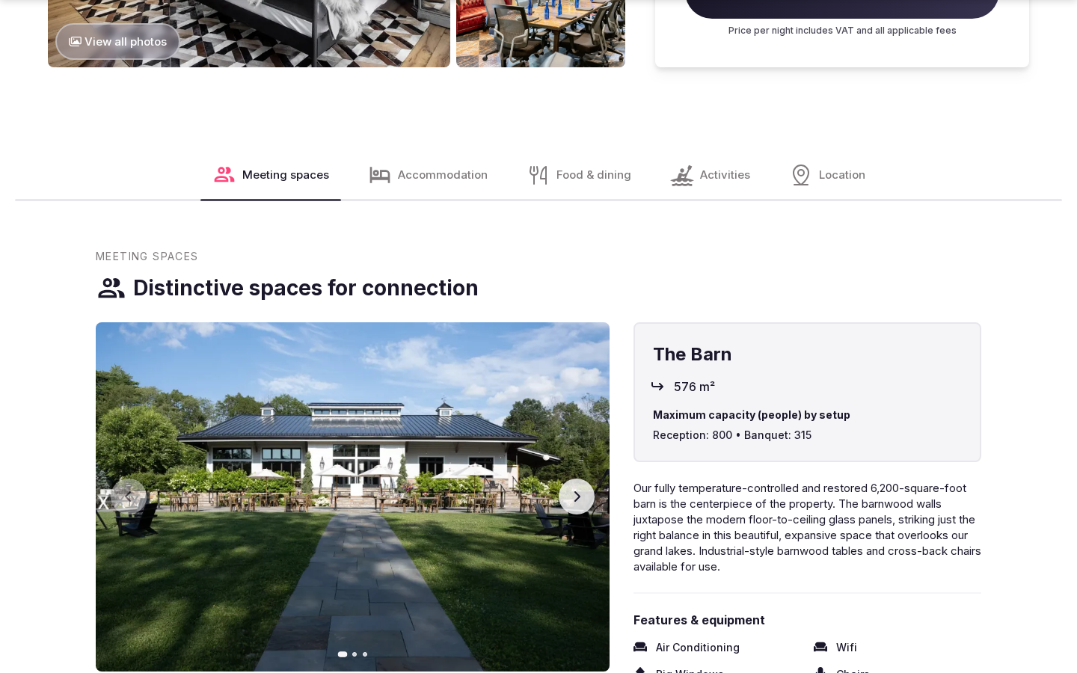
scroll to position [2522, 0]
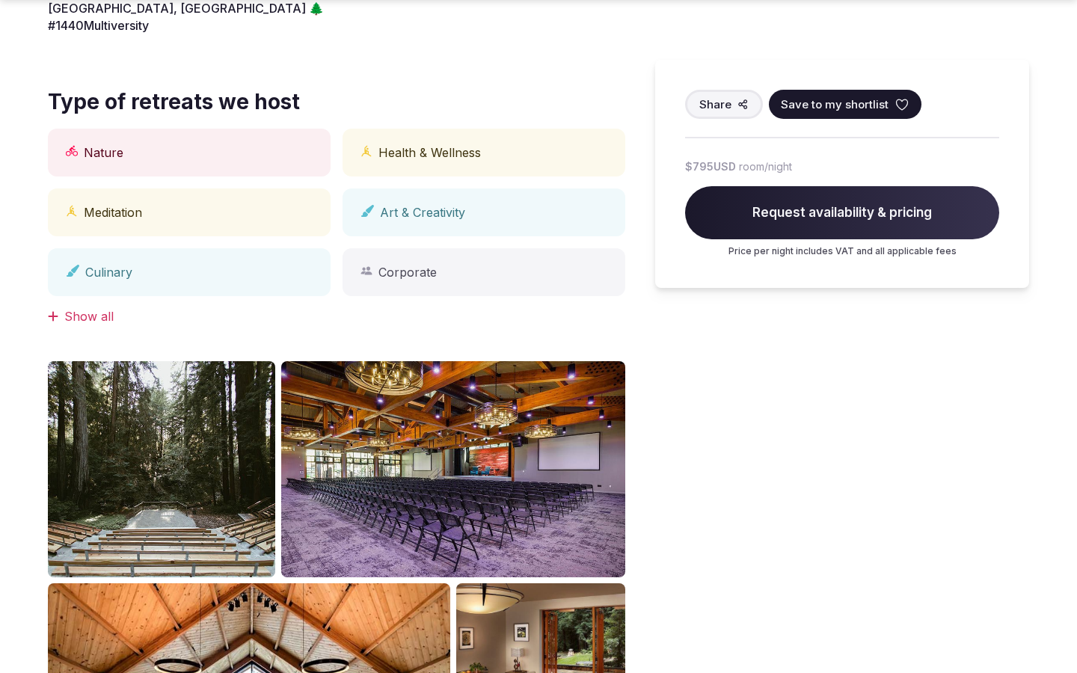
scroll to position [1238, 0]
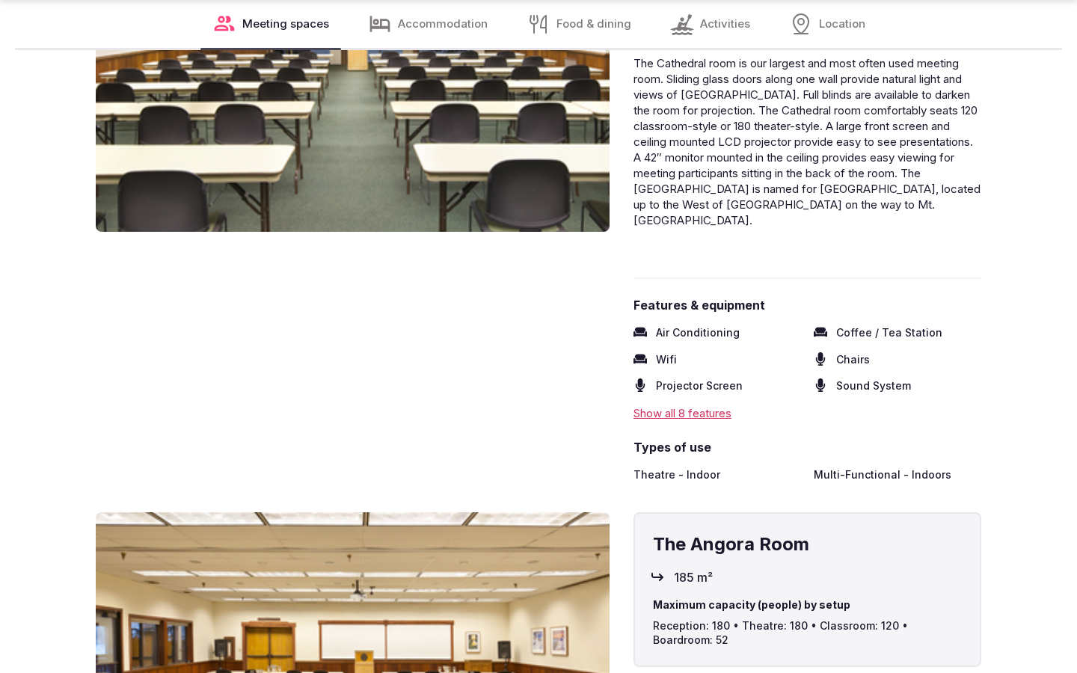
scroll to position [2471, 0]
